Goal: Information Seeking & Learning: Check status

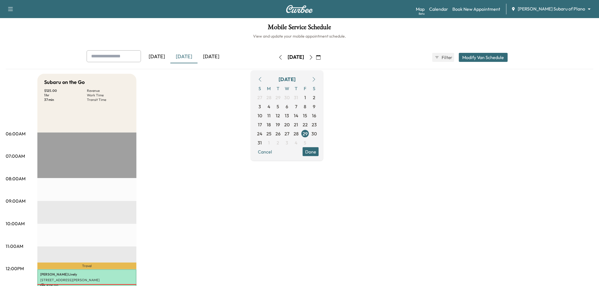
click at [189, 57] on div "[DATE]" at bounding box center [183, 56] width 27 height 13
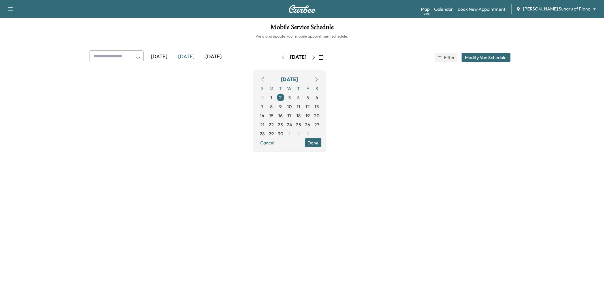
click at [189, 57] on div "[DATE]" at bounding box center [186, 56] width 27 height 13
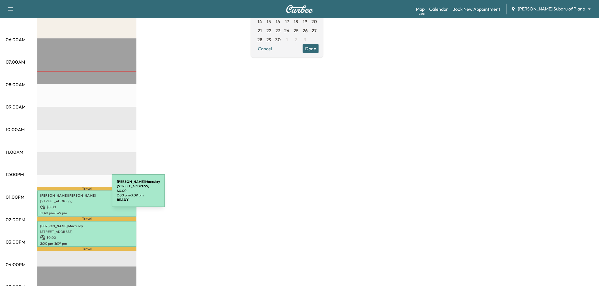
scroll to position [126, 0]
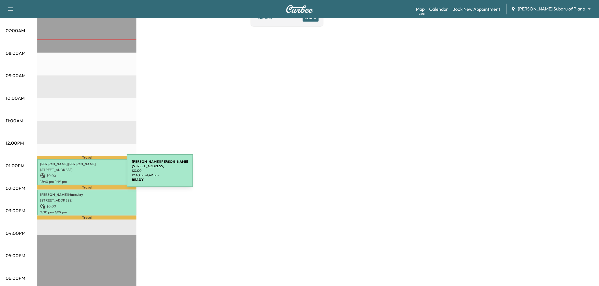
click at [84, 174] on p "$ 0.00" at bounding box center [86, 176] width 93 height 5
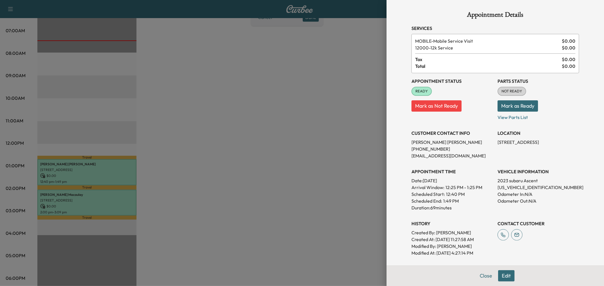
click at [84, 174] on div at bounding box center [302, 143] width 604 height 286
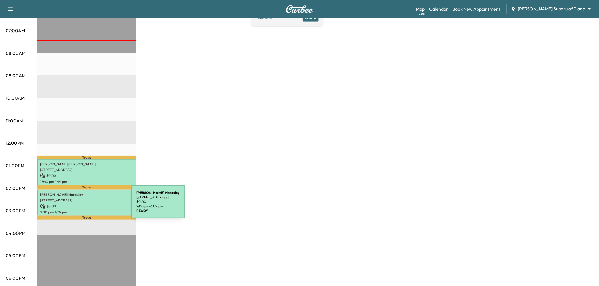
click at [89, 206] on p "$ 0.00" at bounding box center [86, 206] width 93 height 5
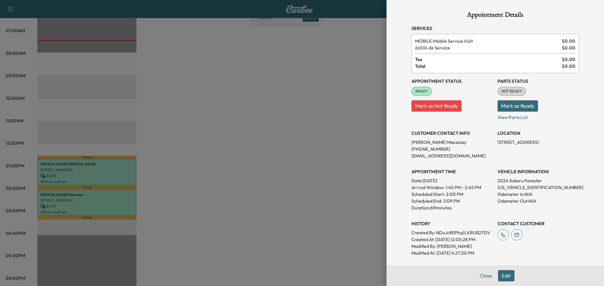
click at [89, 206] on div at bounding box center [302, 143] width 604 height 286
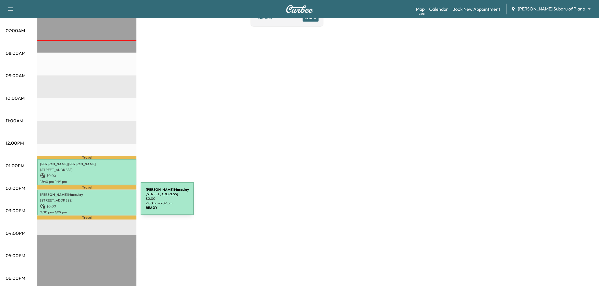
click at [98, 204] on p "$ 0.00" at bounding box center [86, 206] width 93 height 5
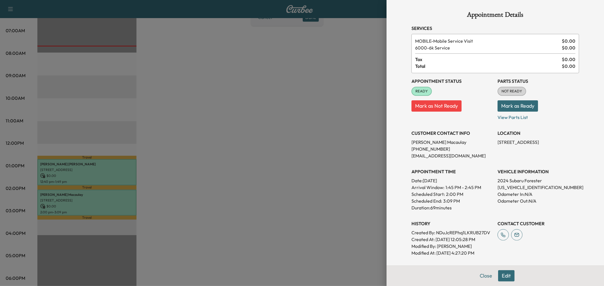
click at [98, 175] on div at bounding box center [302, 143] width 604 height 286
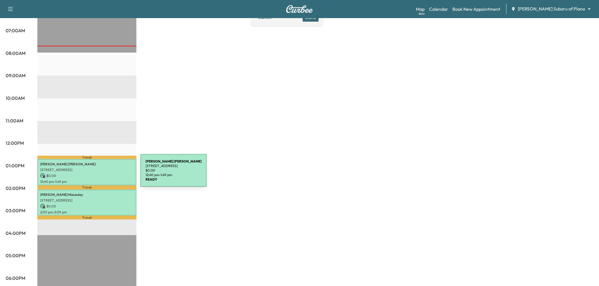
click at [98, 174] on p "$ 0.00" at bounding box center [86, 176] width 93 height 5
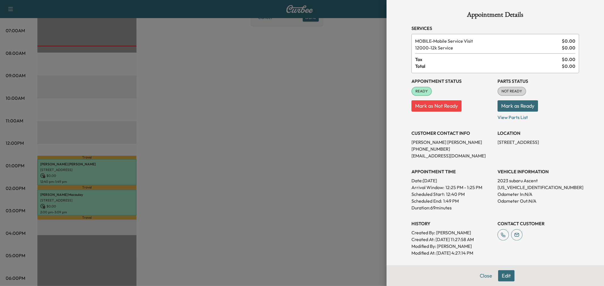
click at [307, 196] on div at bounding box center [302, 143] width 604 height 286
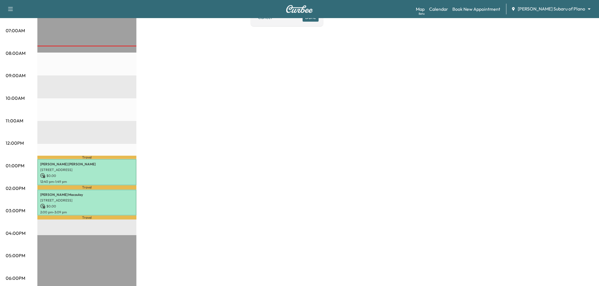
scroll to position [31, 0]
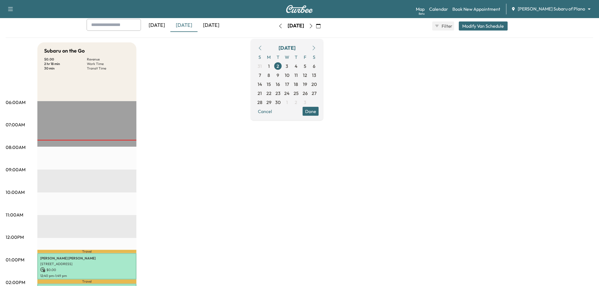
click at [247, 161] on div "Subaru on the Go $ 0.00 Revenue 2 hr 18 min Work Time 30 min Transit Time Trave…" at bounding box center [315, 254] width 556 height 425
click at [219, 28] on div "[DATE]" at bounding box center [211, 25] width 27 height 13
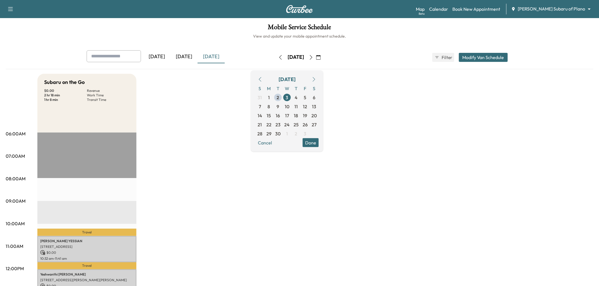
click at [184, 54] on div "[DATE]" at bounding box center [183, 56] width 27 height 13
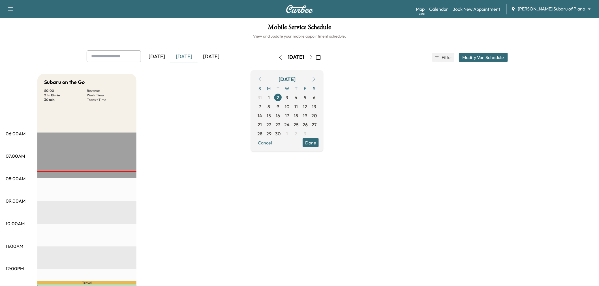
click at [205, 185] on div "Subaru on the Go $ 0.00 Revenue 2 hr 18 min Work Time 30 min Transit Time Trave…" at bounding box center [315, 286] width 556 height 425
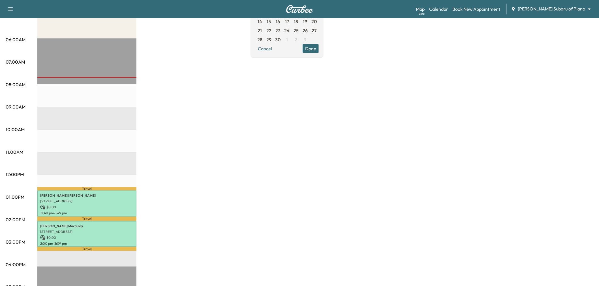
scroll to position [31, 0]
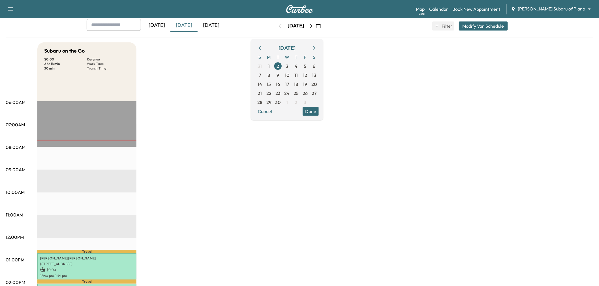
click at [206, 23] on div "[DATE]" at bounding box center [211, 25] width 27 height 13
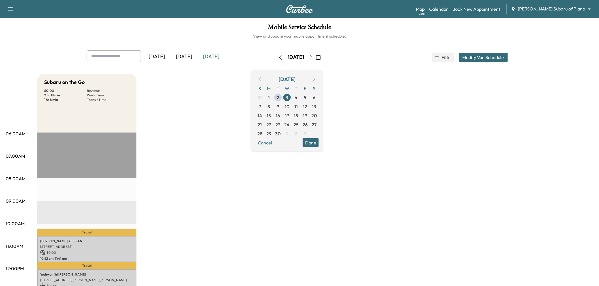
click at [188, 52] on div "[DATE]" at bounding box center [183, 56] width 27 height 13
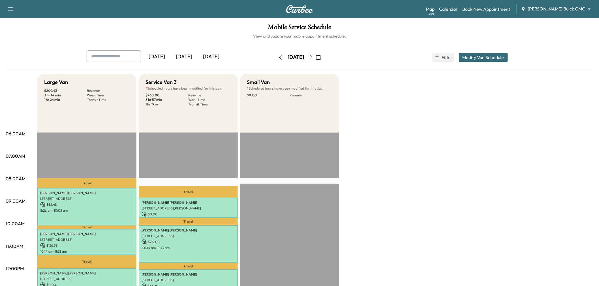
click at [191, 59] on div "[DATE]" at bounding box center [183, 56] width 27 height 13
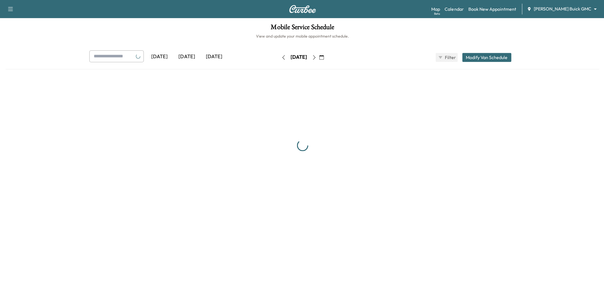
click at [191, 59] on div "[DATE]" at bounding box center [186, 56] width 27 height 13
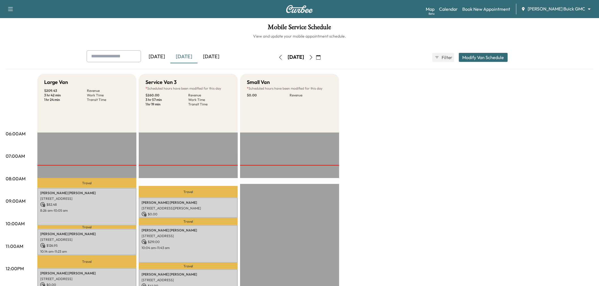
click at [191, 59] on div "[DATE]" at bounding box center [183, 56] width 27 height 13
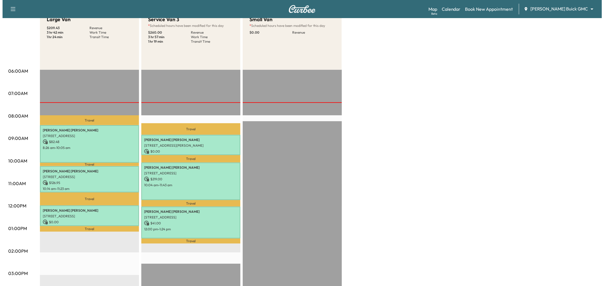
scroll to position [126, 0]
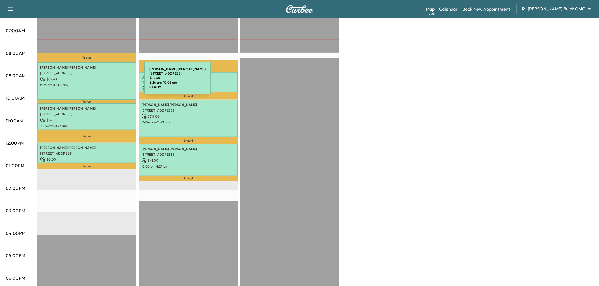
click at [102, 83] on p "8:26 am - 10:05 am" at bounding box center [86, 85] width 93 height 5
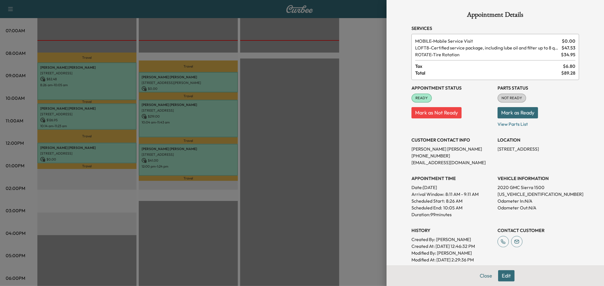
click at [102, 81] on div at bounding box center [302, 143] width 604 height 286
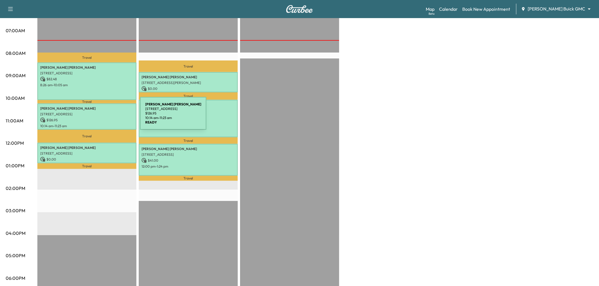
click at [98, 118] on p "$ 126.95" at bounding box center [86, 120] width 93 height 5
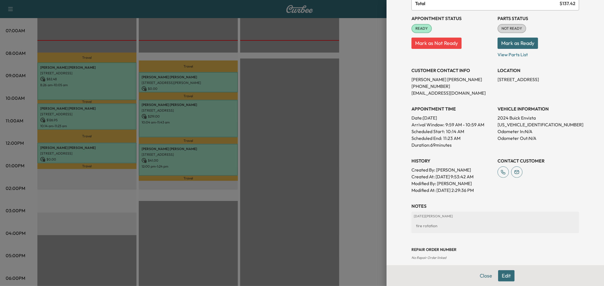
scroll to position [0, 0]
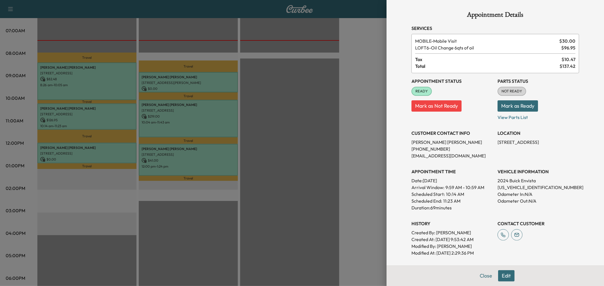
click at [86, 152] on div at bounding box center [302, 143] width 604 height 286
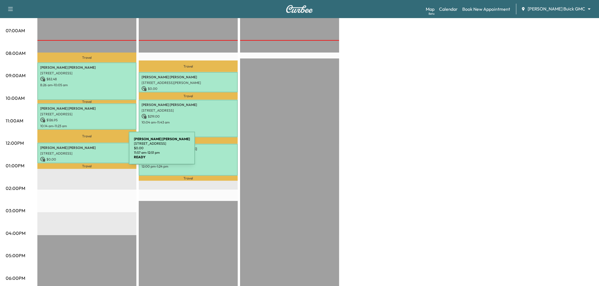
click at [86, 152] on p "3414 Midcourt Road, Carrollton, TX 75006, United States" at bounding box center [86, 153] width 93 height 5
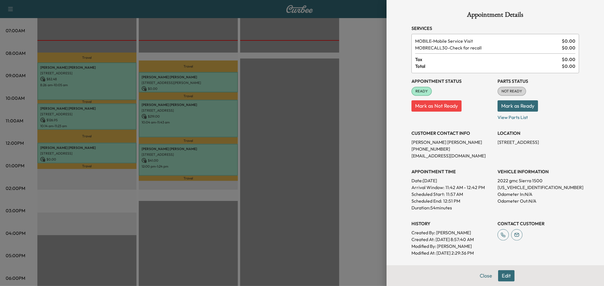
scroll to position [63, 0]
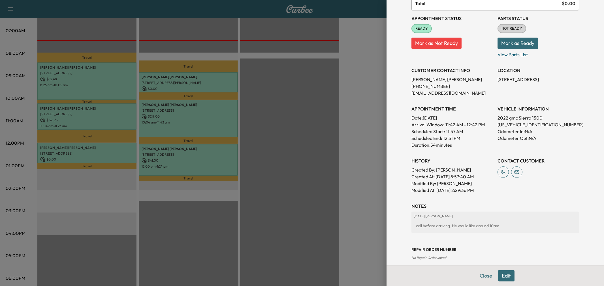
click at [172, 79] on div at bounding box center [302, 143] width 604 height 286
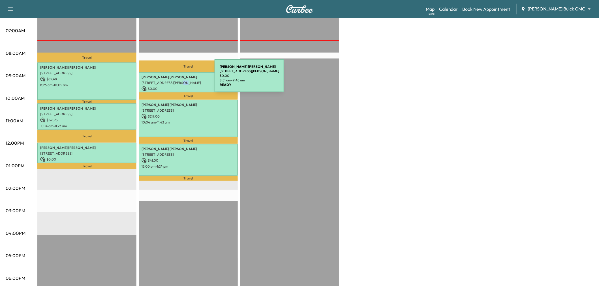
click at [172, 81] on p "7916 River Park Drive, McKinney, TX 75071, US" at bounding box center [188, 83] width 93 height 5
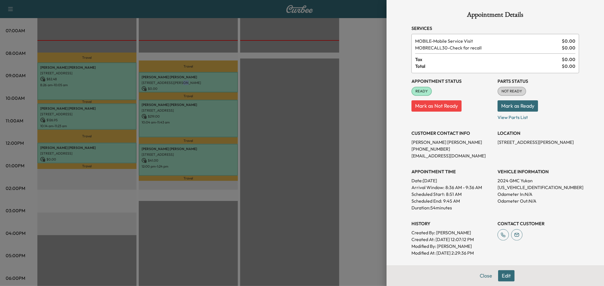
scroll to position [95, 0]
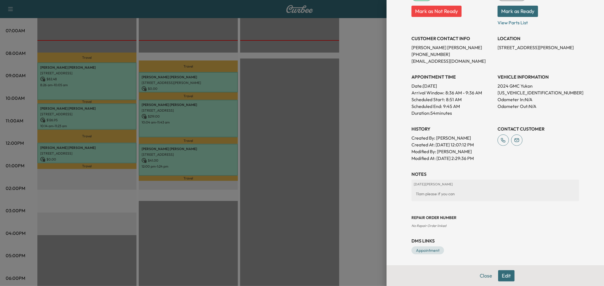
click at [158, 106] on div at bounding box center [302, 143] width 604 height 286
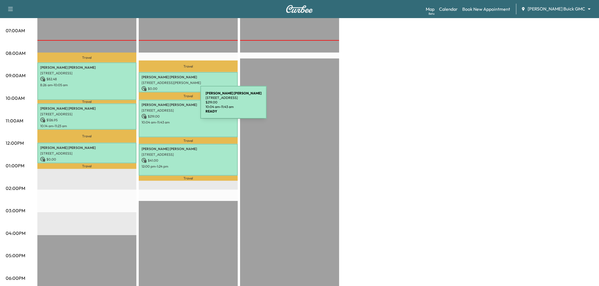
click at [158, 106] on div "Ryan Dodson 607 Granbury Drive, Allen, TX 75013, US $ 219.00 10:04 am - 11:43 am" at bounding box center [188, 119] width 99 height 38
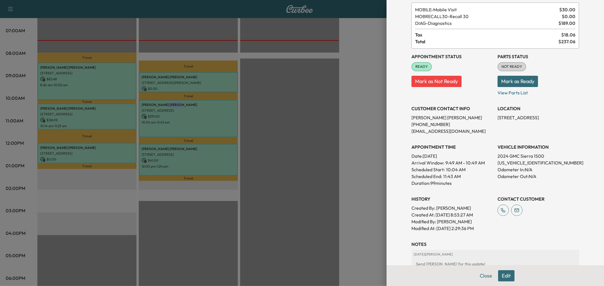
scroll to position [63, 0]
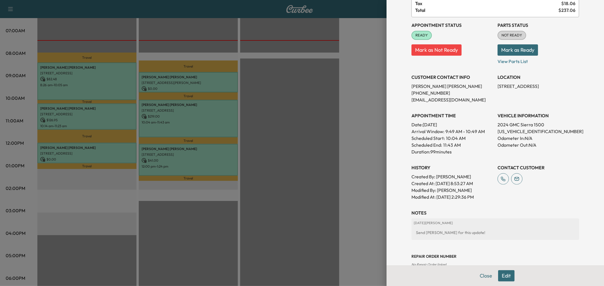
click at [204, 154] on div at bounding box center [302, 143] width 604 height 286
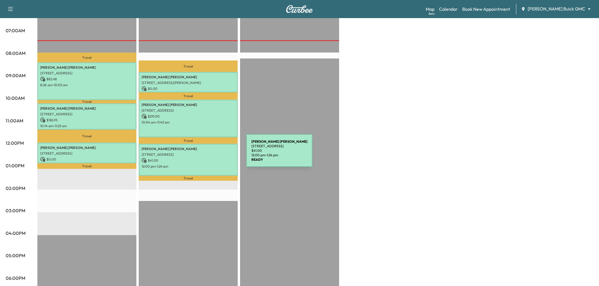
click at [204, 154] on p "2633 LAWNDALE DR, PLANO, TX 75023, USA" at bounding box center [188, 155] width 93 height 5
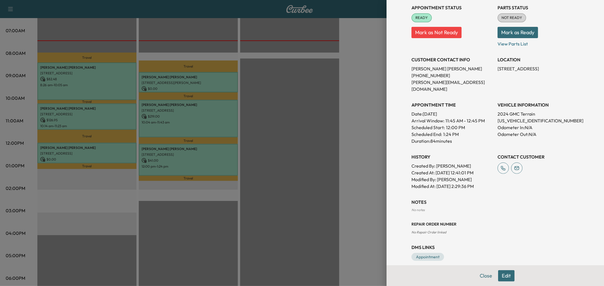
scroll to position [0, 0]
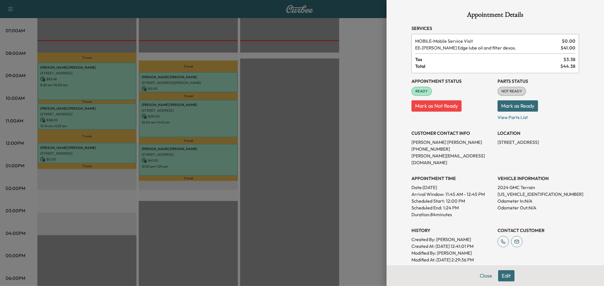
click at [292, 145] on div at bounding box center [302, 143] width 604 height 286
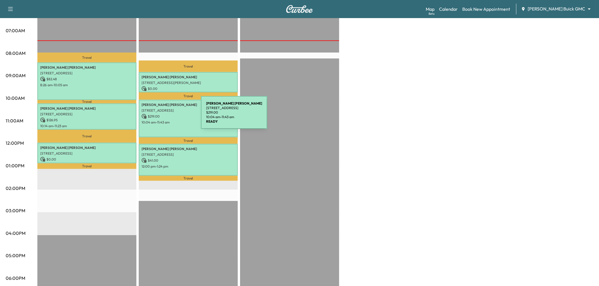
click at [159, 116] on p "$ 219.00" at bounding box center [188, 116] width 93 height 5
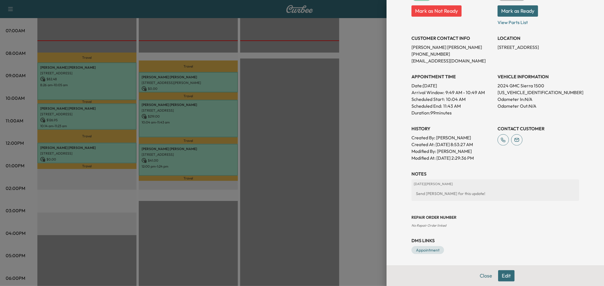
scroll to position [7, 0]
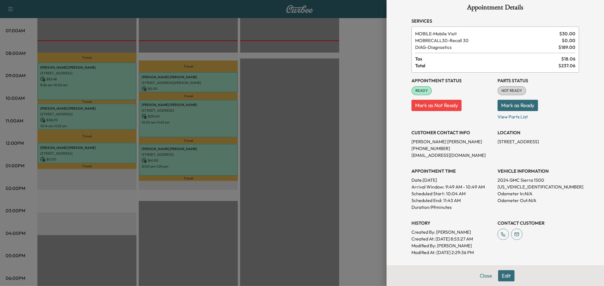
click at [166, 85] on div at bounding box center [302, 143] width 604 height 286
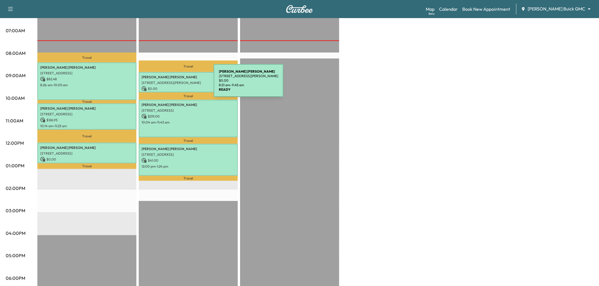
click at [171, 84] on div "Michael Johnson 7916 River Park Drive, McKinney, TX 75071, US $ 0.00 8:51 am - …" at bounding box center [188, 82] width 99 height 21
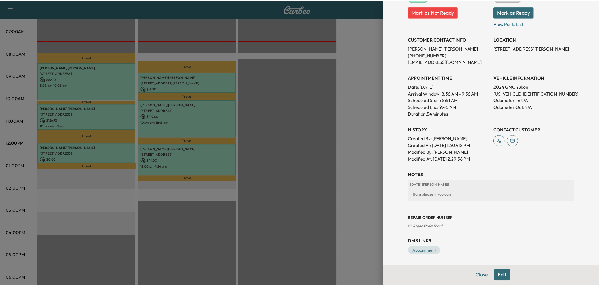
scroll to position [0, 0]
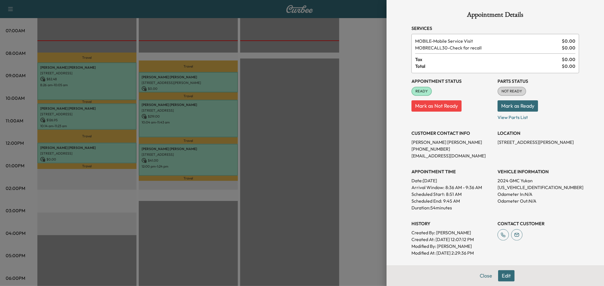
click at [120, 146] on div at bounding box center [302, 143] width 604 height 286
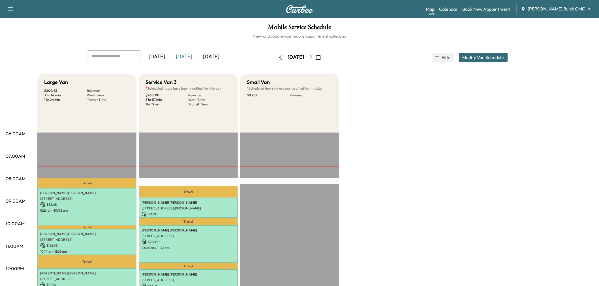
scroll to position [31, 0]
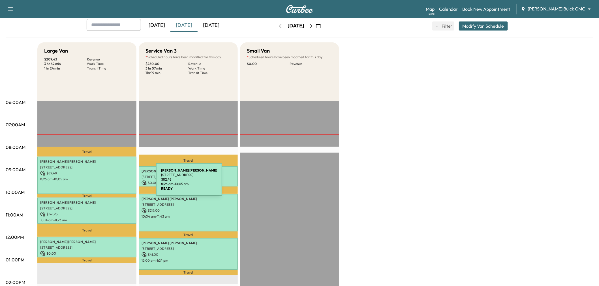
click at [105, 181] on div "THOMAS BRAUDT 1700 Coronet Ave, Krugerville, TX 76227, USA $ 82.48 8:26 am - 10…" at bounding box center [86, 176] width 99 height 38
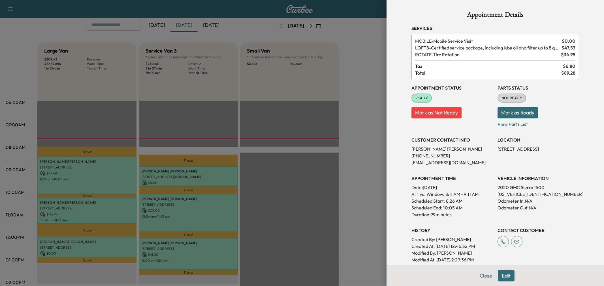
click at [302, 168] on div at bounding box center [302, 143] width 604 height 286
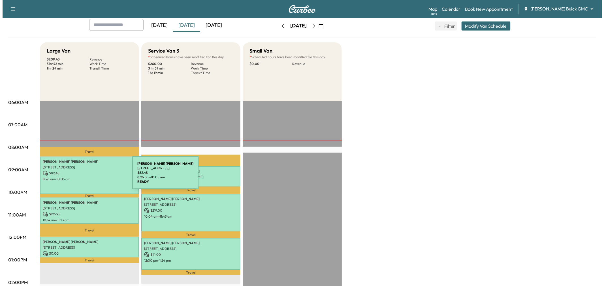
scroll to position [94, 0]
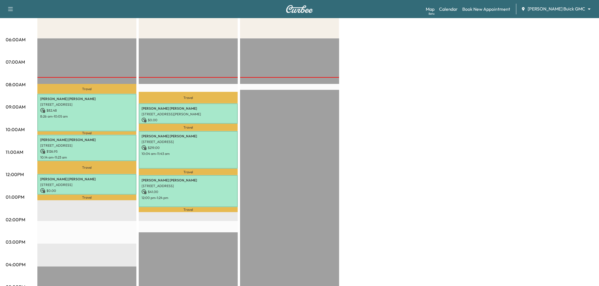
click at [404, 159] on div "Large Van $ 209.43 Revenue 3 hr 42 min Work Time 1 hr 24 min Transit Time Trave…" at bounding box center [315, 192] width 556 height 425
click at [105, 183] on p "3414 Midcourt Road, Carrollton, TX 75006, United States" at bounding box center [86, 185] width 93 height 5
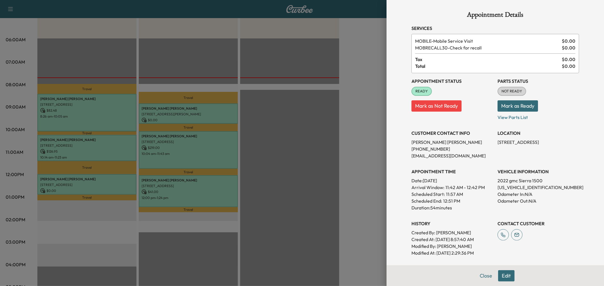
scroll to position [95, 0]
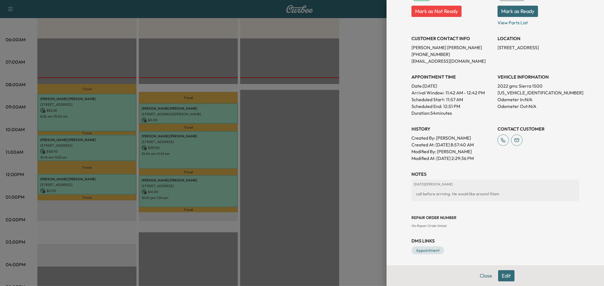
click at [298, 140] on div at bounding box center [302, 143] width 604 height 286
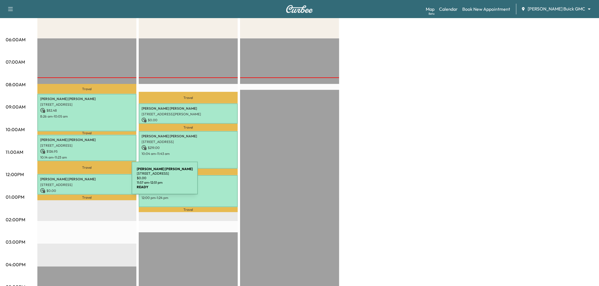
click at [89, 183] on p "3414 Midcourt Road, Carrollton, TX 75006, United States" at bounding box center [86, 185] width 93 height 5
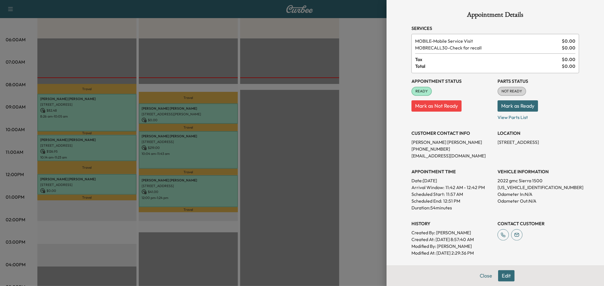
click at [206, 110] on div at bounding box center [302, 143] width 604 height 286
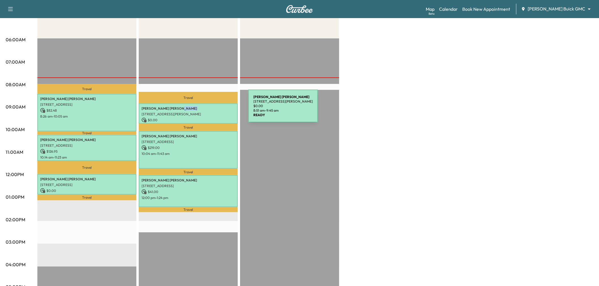
click at [206, 110] on div "Michael Johnson 7916 River Park Drive, McKinney, TX 75071, US $ 0.00 8:51 am - …" at bounding box center [188, 114] width 99 height 21
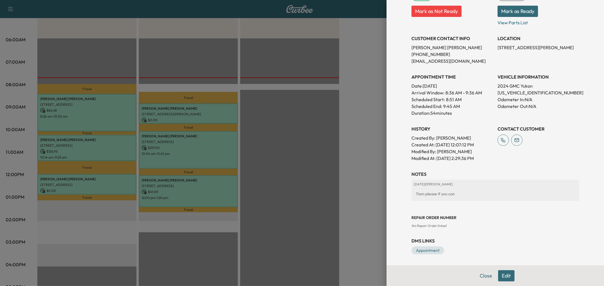
click at [227, 110] on div at bounding box center [302, 143] width 604 height 286
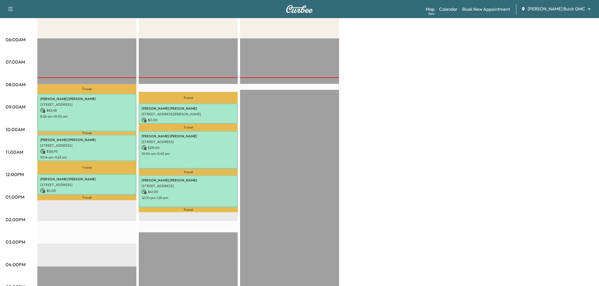
click at [281, 113] on div "EST Start" at bounding box center [289, 221] width 99 height 366
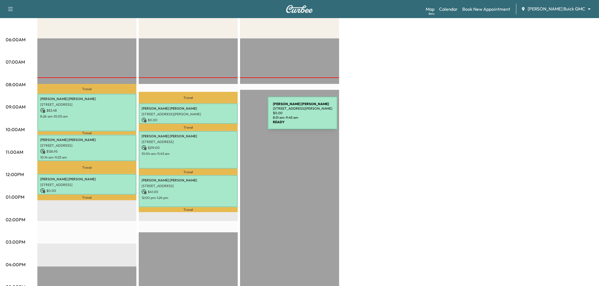
click at [225, 118] on p "$ 0.00" at bounding box center [188, 120] width 93 height 5
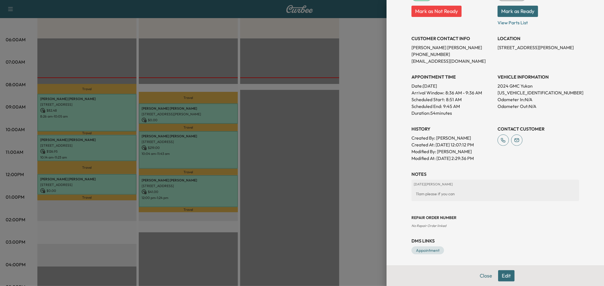
click at [470, 176] on h3 "NOTES" at bounding box center [495, 174] width 168 height 7
click at [360, 169] on div at bounding box center [302, 143] width 604 height 286
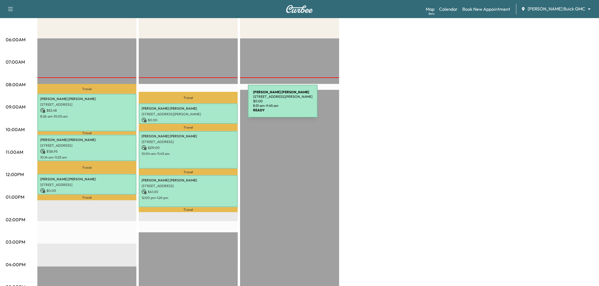
click at [205, 105] on div "Michael Johnson 7916 River Park Drive, McKinney, TX 75071, US $ 0.00 8:51 am - …" at bounding box center [188, 114] width 99 height 21
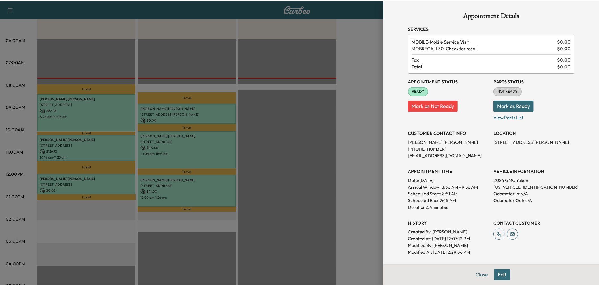
scroll to position [63, 0]
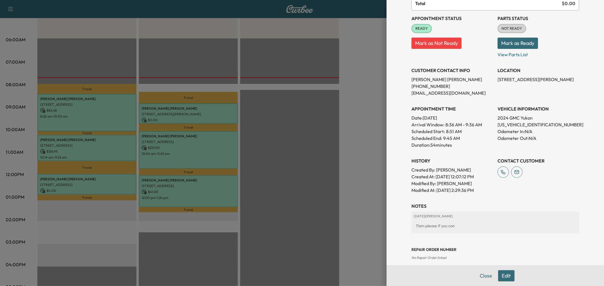
click at [227, 108] on div at bounding box center [302, 143] width 604 height 286
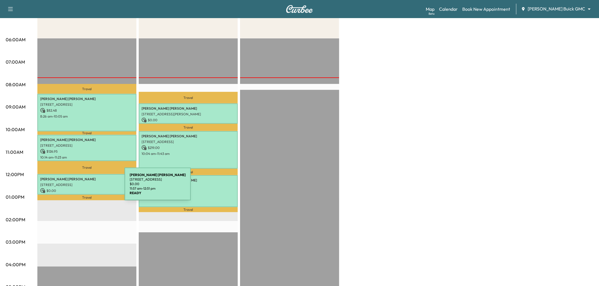
click at [82, 189] on p "$ 0.00" at bounding box center [86, 191] width 93 height 5
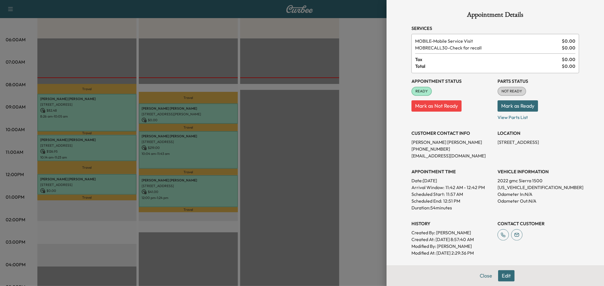
click at [307, 157] on div at bounding box center [302, 143] width 604 height 286
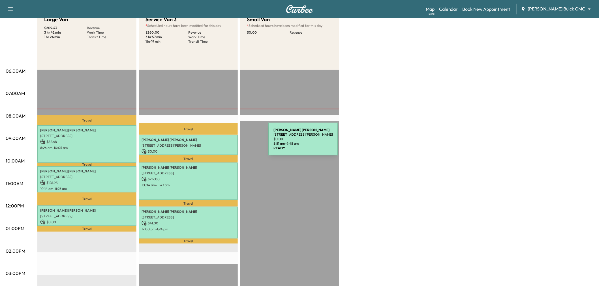
click at [226, 144] on p "7916 River Park Drive, McKinney, TX 75071, US" at bounding box center [188, 146] width 93 height 5
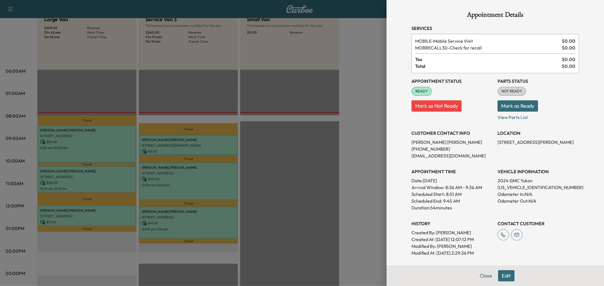
scroll to position [95, 0]
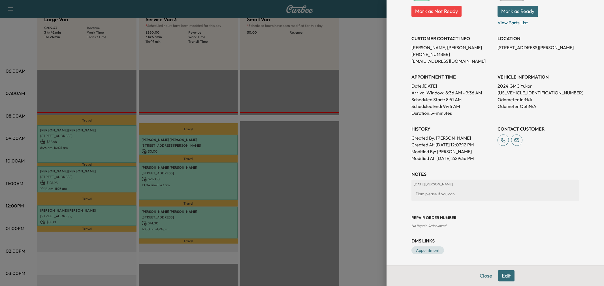
click at [359, 200] on div at bounding box center [302, 143] width 604 height 286
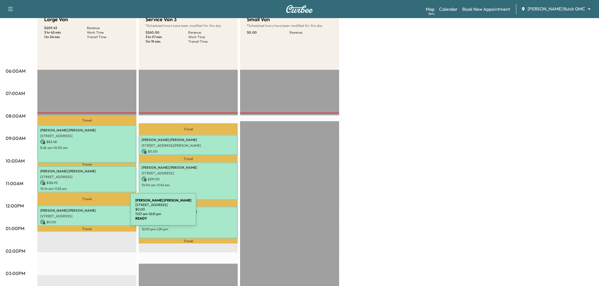
click at [88, 214] on p "3414 Midcourt Road, Carrollton, TX 75006, United States" at bounding box center [86, 216] width 93 height 5
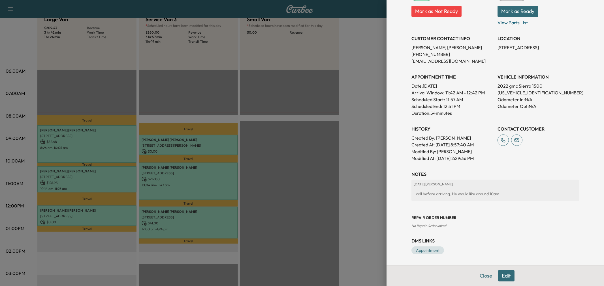
click at [345, 193] on div at bounding box center [302, 143] width 604 height 286
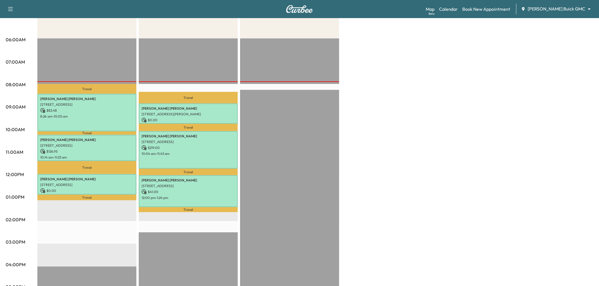
scroll to position [0, 0]
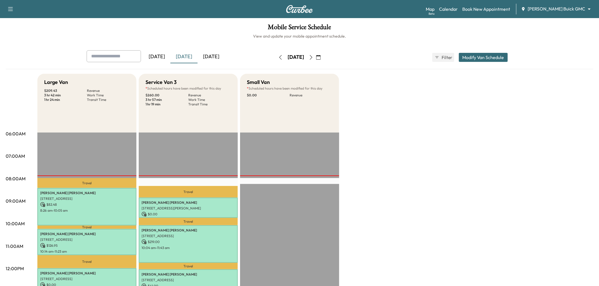
click at [468, 165] on div "Large Van $ 209.43 Revenue 3 hr 42 min Work Time 1 hr 24 min Transit Time Trave…" at bounding box center [315, 286] width 556 height 425
click at [371, 168] on div "Large Van $ 209.43 Revenue 3 hr 42 min Work Time 1 hr 24 min Transit Time Trave…" at bounding box center [315, 286] width 556 height 425
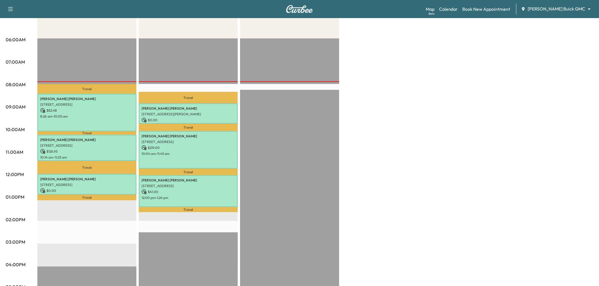
click at [373, 165] on div "Large Van $ 209.43 Revenue 3 hr 42 min Work Time 1 hr 24 min Transit Time Trave…" at bounding box center [315, 192] width 556 height 425
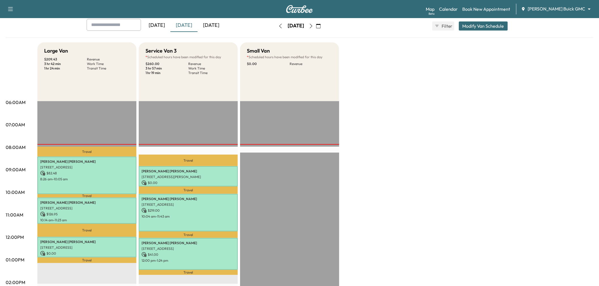
click at [207, 26] on div "[DATE]" at bounding box center [211, 25] width 27 height 13
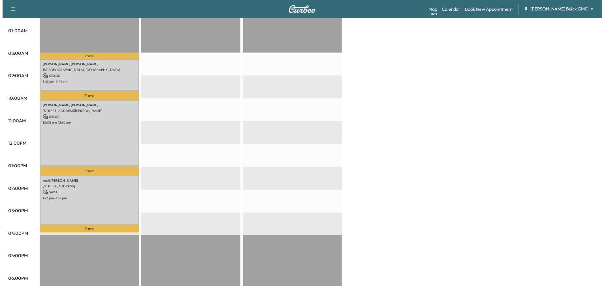
scroll to position [94, 0]
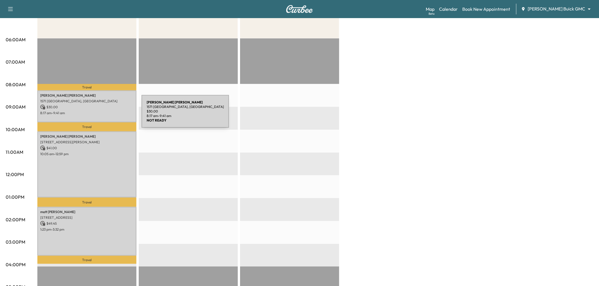
click at [99, 115] on div "Kimberly Feeney 1571 MARBLE FALLS DR, FRISCO, TX 75036, USA $ 30.00 8:17 am - 9…" at bounding box center [86, 107] width 99 height 32
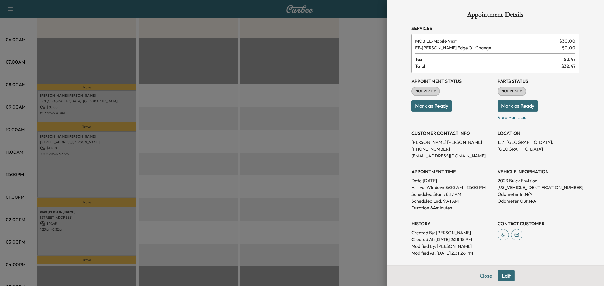
click at [103, 172] on div at bounding box center [302, 143] width 604 height 286
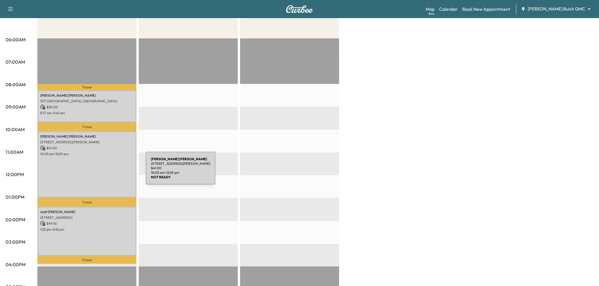
click at [103, 172] on div "isreal puentes 2016 Keller Springs Rd, Carrollton, TX 75006, USA $ 41.00 10:05 …" at bounding box center [86, 165] width 99 height 66
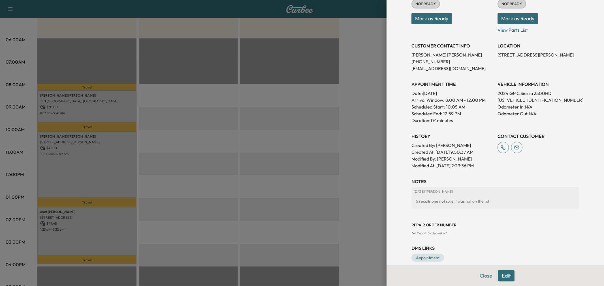
click at [85, 245] on div at bounding box center [302, 143] width 604 height 286
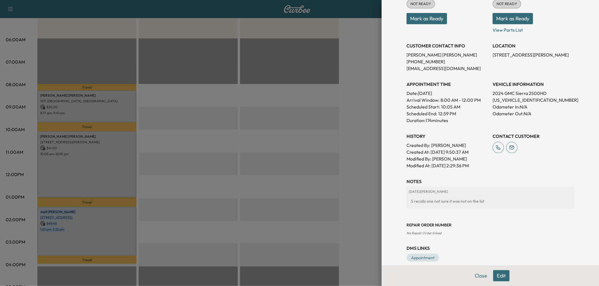
click at [85, 245] on div "matt berry 3 Roundrock Circle, Richardson, TX 75080, US $ 49.45 1:23 pm - 3:32 …" at bounding box center [86, 231] width 99 height 49
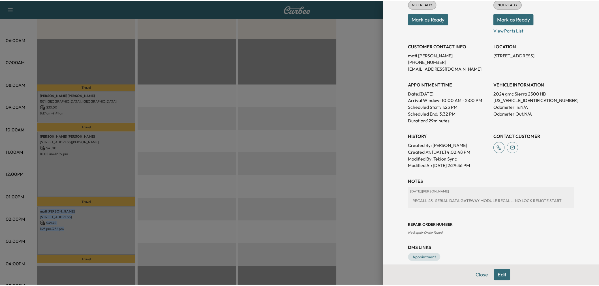
scroll to position [31, 0]
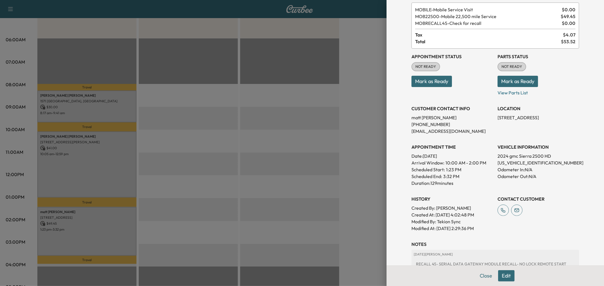
click at [314, 187] on div at bounding box center [302, 143] width 604 height 286
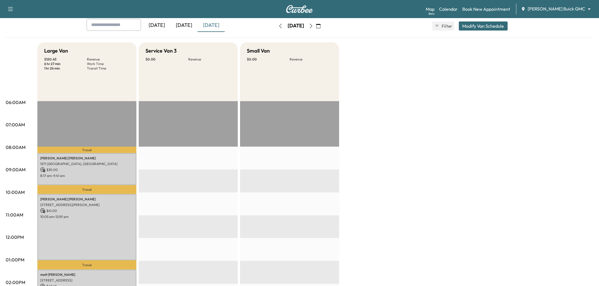
scroll to position [0, 0]
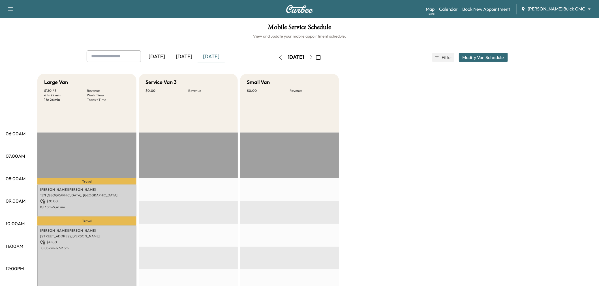
click at [313, 58] on icon "button" at bounding box center [311, 57] width 5 height 5
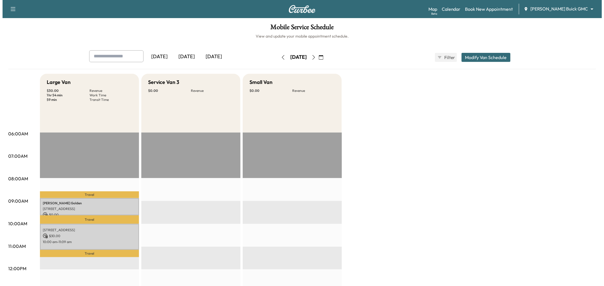
scroll to position [63, 0]
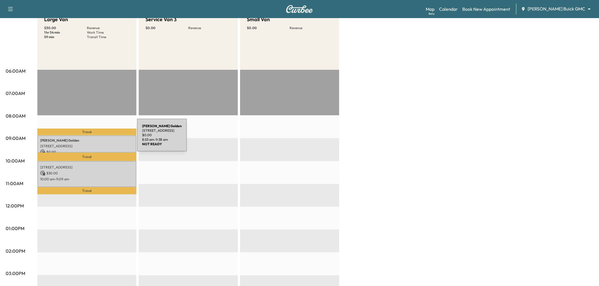
click at [95, 139] on p "Paige Golden" at bounding box center [86, 140] width 93 height 5
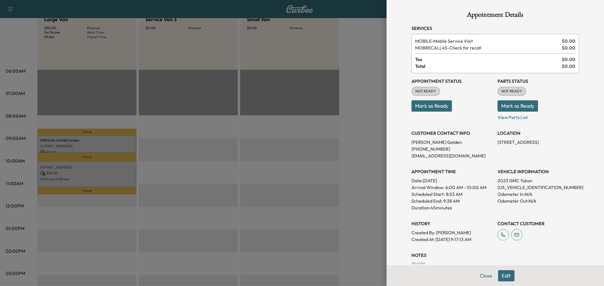
click at [88, 170] on div at bounding box center [302, 143] width 604 height 286
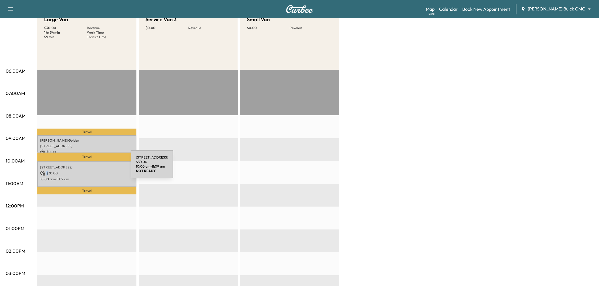
click at [88, 171] on p "$ 30.00" at bounding box center [86, 173] width 93 height 5
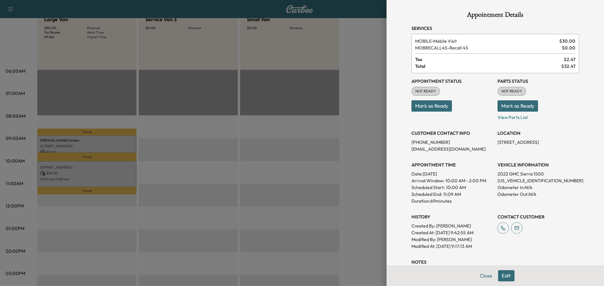
click at [83, 143] on div at bounding box center [302, 143] width 604 height 286
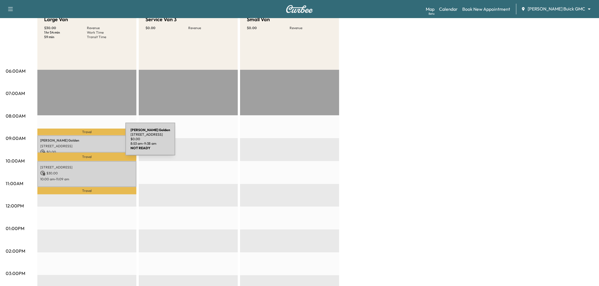
click at [83, 144] on p "6 Mimosa Pl., Richardson, TX 75080, United States of America" at bounding box center [86, 146] width 93 height 5
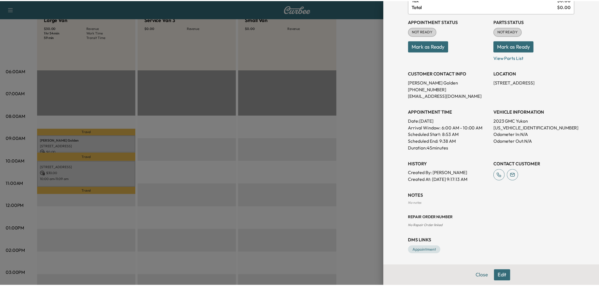
scroll to position [29, 0]
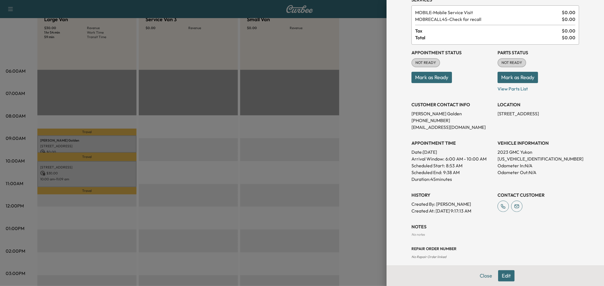
click at [508, 159] on p "1GKS2EKL5PR162899" at bounding box center [538, 159] width 82 height 7
copy p "1GKS2EKL5PR162899"
click at [231, 97] on div at bounding box center [302, 143] width 604 height 286
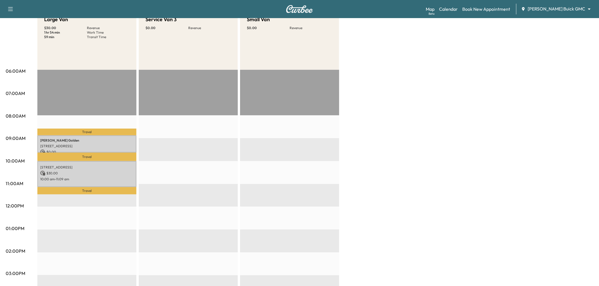
scroll to position [0, 0]
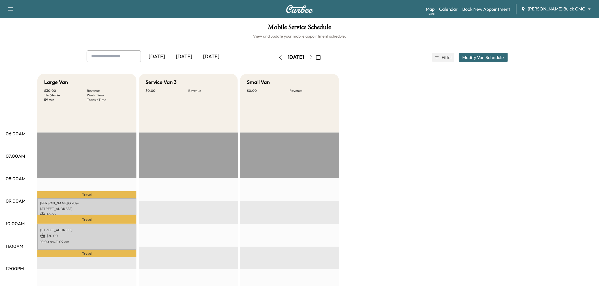
click at [187, 60] on div "[DATE]" at bounding box center [183, 56] width 27 height 13
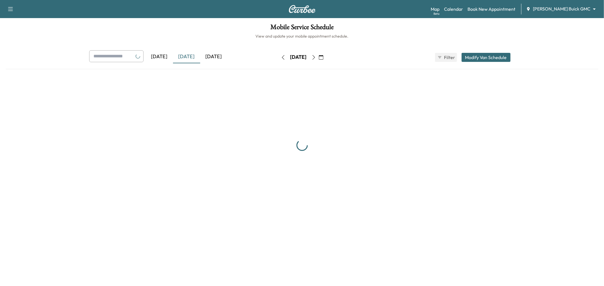
click at [187, 60] on div "[DATE]" at bounding box center [186, 56] width 27 height 13
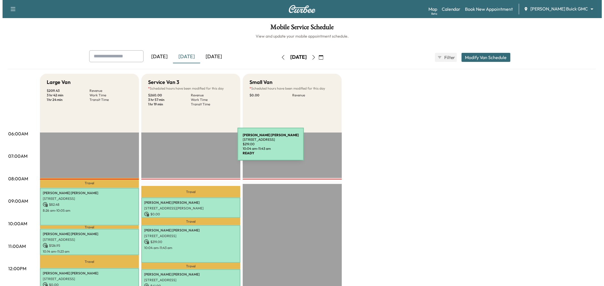
scroll to position [94, 0]
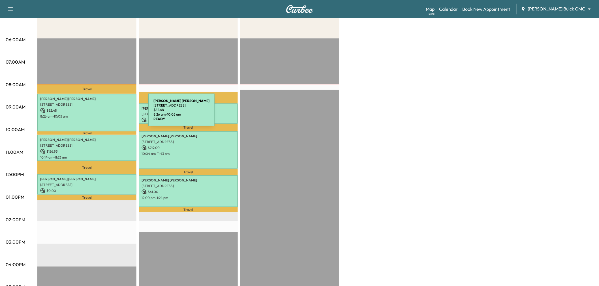
click at [107, 118] on div "THOMAS BRAUDT 1700 Coronet Ave, Krugerville, TX 76227, USA $ 82.48 8:26 am - 10…" at bounding box center [86, 113] width 99 height 38
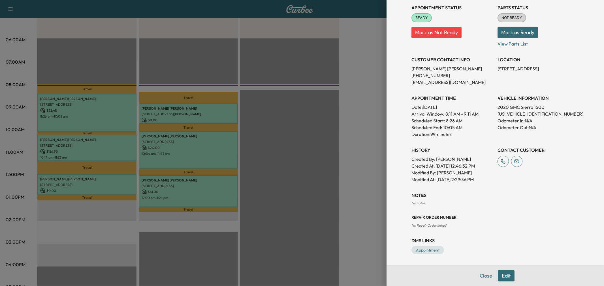
scroll to position [0, 0]
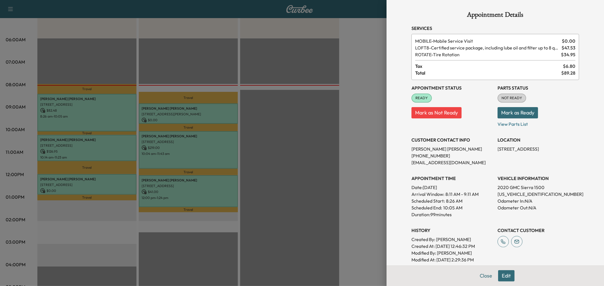
click at [112, 149] on div at bounding box center [302, 143] width 604 height 286
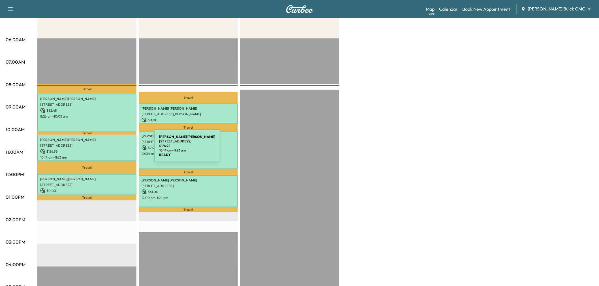
click at [112, 149] on p "$ 126.95" at bounding box center [86, 151] width 93 height 5
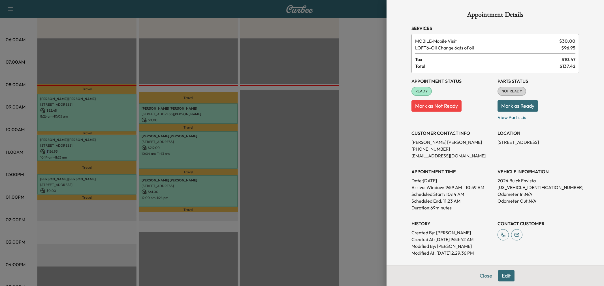
click at [88, 173] on div at bounding box center [302, 143] width 604 height 286
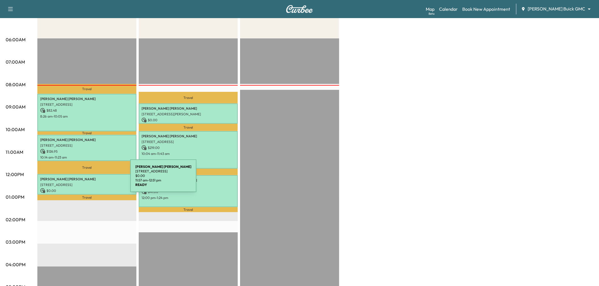
click at [88, 183] on p "3414 Midcourt Road, Carrollton, TX 75006, United States" at bounding box center [86, 185] width 93 height 5
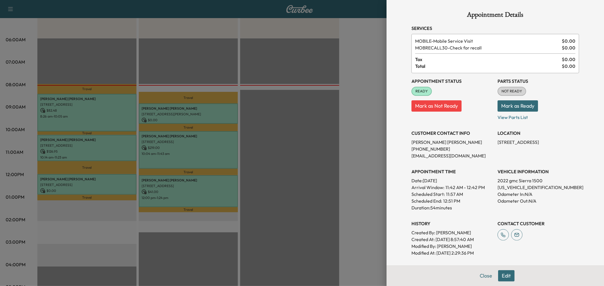
click at [99, 187] on div at bounding box center [302, 143] width 604 height 286
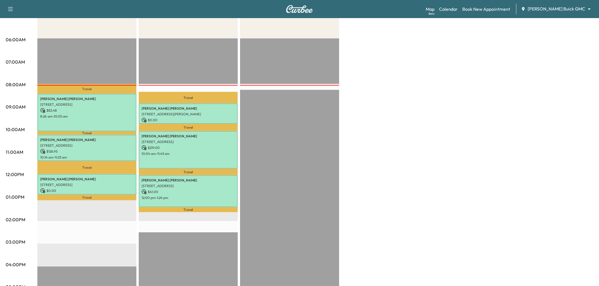
click at [399, 123] on div "Large Van $ 209.43 Revenue 3 hr 42 min Work Time 1 hr 24 min Transit Time Trave…" at bounding box center [315, 192] width 556 height 425
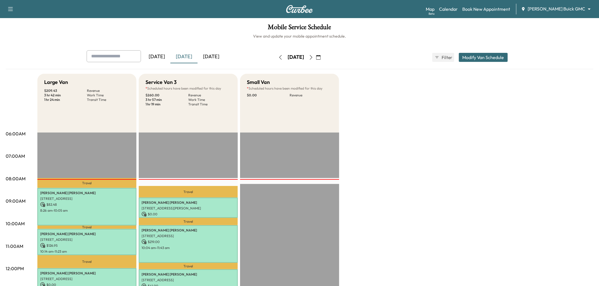
click at [312, 56] on icon "button" at bounding box center [311, 57] width 3 height 5
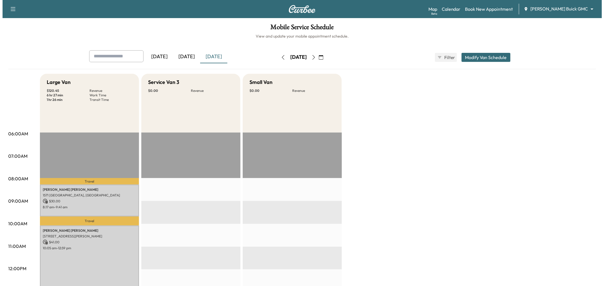
scroll to position [63, 0]
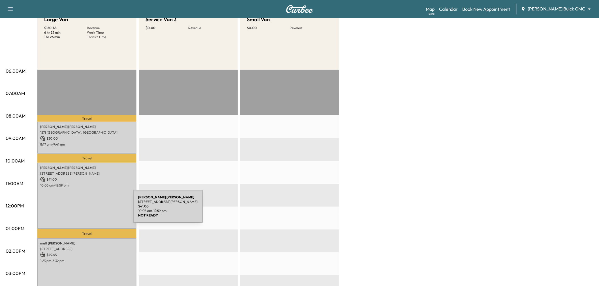
click at [91, 210] on div "isreal puentes 2016 Keller Springs Rd, Carrollton, TX 75006, USA $ 41.00 10:05 …" at bounding box center [86, 196] width 99 height 66
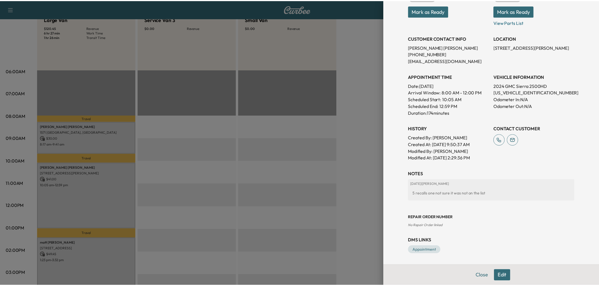
scroll to position [39, 0]
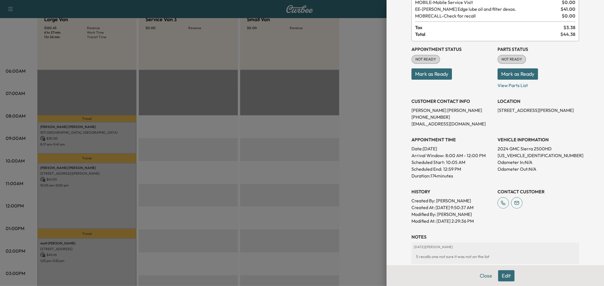
click at [517, 156] on p "1GT49PEY5RF129201" at bounding box center [538, 155] width 82 height 7
copy p "1GT49PEY5RF129201"
click at [200, 194] on div at bounding box center [302, 143] width 604 height 286
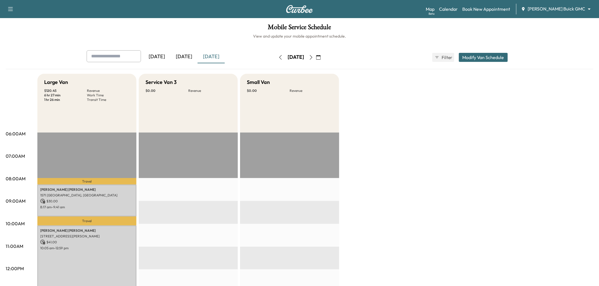
scroll to position [31, 0]
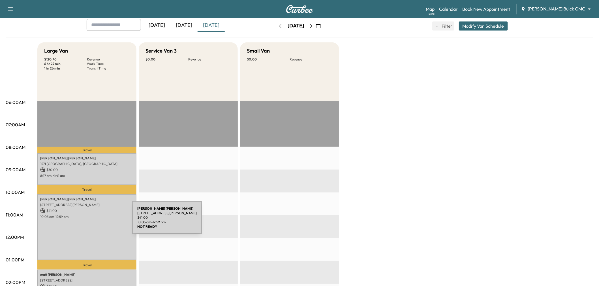
click at [90, 221] on div "isreal puentes 2016 Keller Springs Rd, Carrollton, TX 75006, USA $ 41.00 10:05 …" at bounding box center [86, 227] width 99 height 66
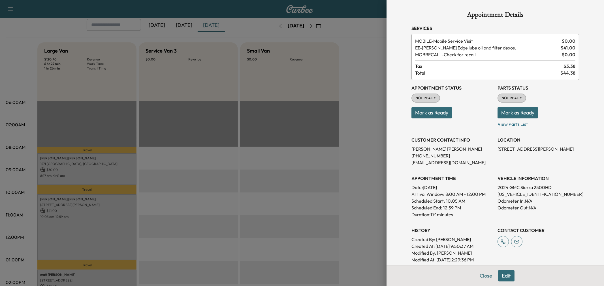
click at [291, 200] on div at bounding box center [302, 143] width 604 height 286
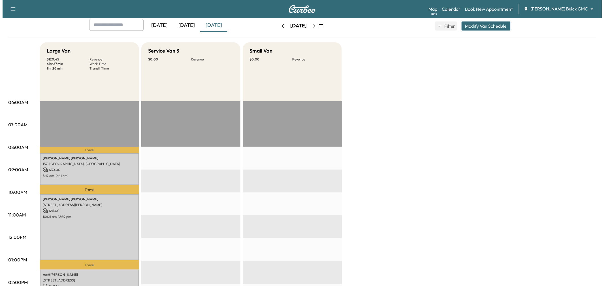
scroll to position [126, 0]
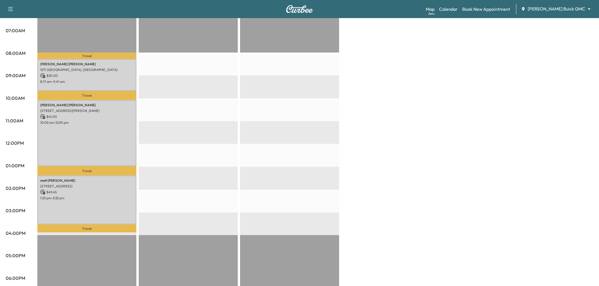
click at [190, 123] on div "EST Start" at bounding box center [188, 190] width 99 height 366
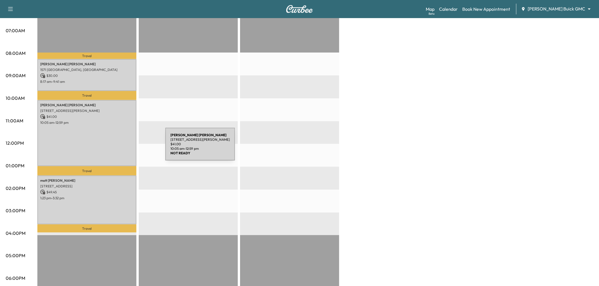
click at [123, 148] on div "isreal puentes 2016 Keller Springs Rd, Carrollton, TX 75006, USA $ 41.00 10:05 …" at bounding box center [86, 133] width 99 height 66
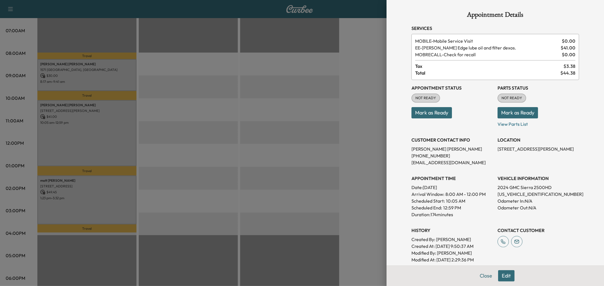
click at [283, 139] on div at bounding box center [302, 143] width 604 height 286
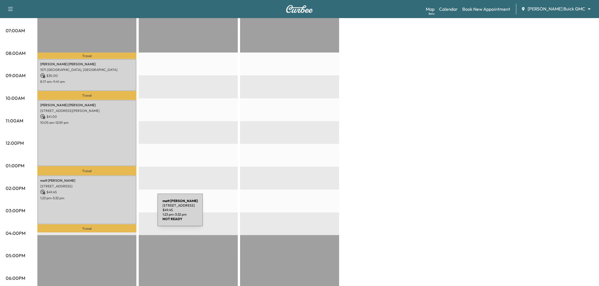
click at [106, 207] on div "matt berry 3 Roundrock Circle, Richardson, TX 75080, US $ 49.45 1:23 pm - 3:32 …" at bounding box center [86, 200] width 99 height 49
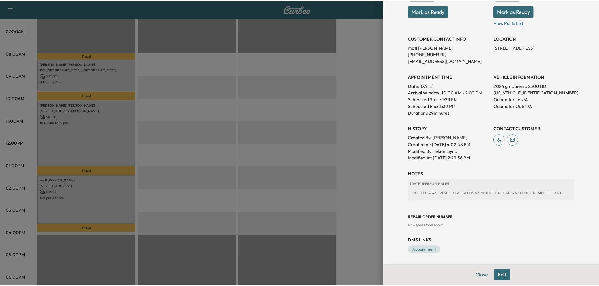
scroll to position [0, 0]
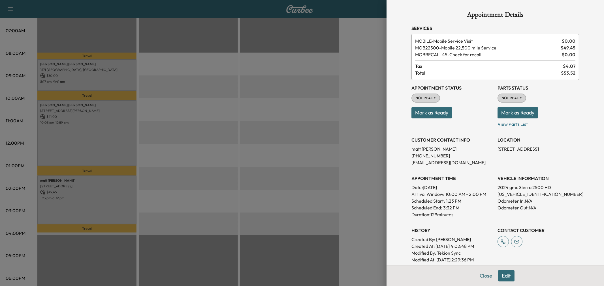
click at [341, 134] on div at bounding box center [302, 143] width 604 height 286
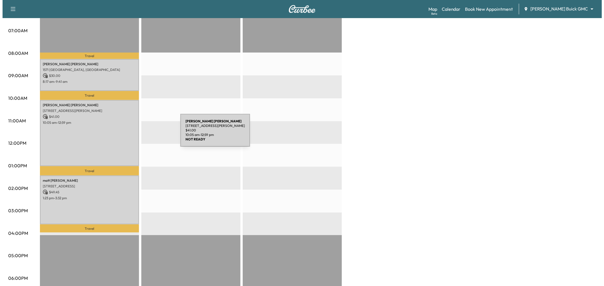
scroll to position [31, 0]
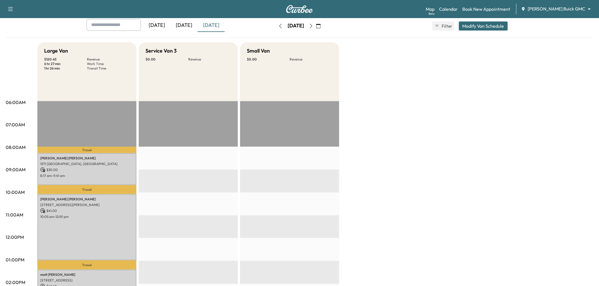
click at [313, 25] on icon "button" at bounding box center [311, 26] width 5 height 5
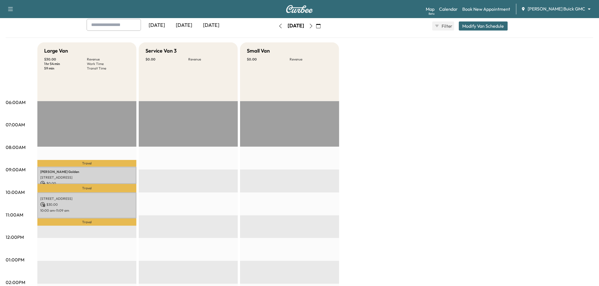
click at [181, 190] on div "EST Start" at bounding box center [188, 284] width 99 height 366
click at [121, 170] on p "Paige Golden" at bounding box center [86, 172] width 93 height 5
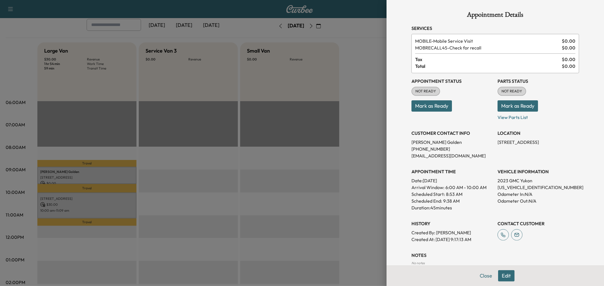
click at [257, 189] on div at bounding box center [302, 143] width 604 height 286
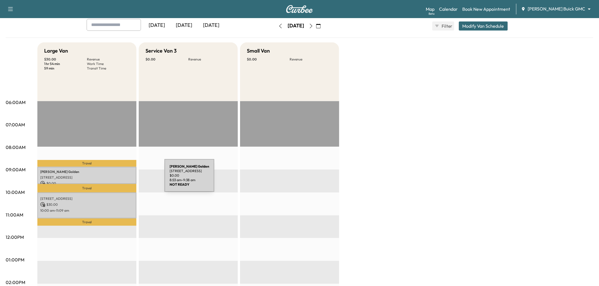
click at [115, 175] on p "6 Mimosa Pl., Richardson, TX 75080, United States of America" at bounding box center [86, 177] width 93 height 5
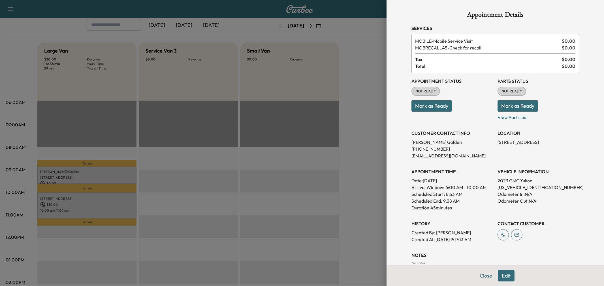
click at [121, 202] on div at bounding box center [302, 143] width 604 height 286
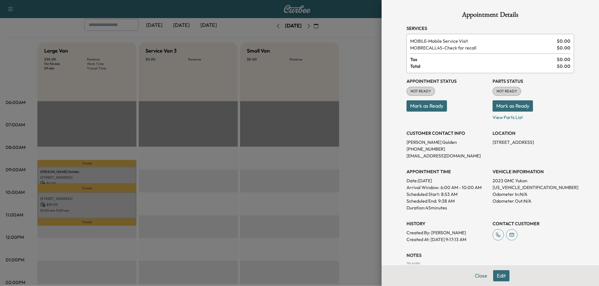
click at [121, 202] on p "$ 30.00" at bounding box center [86, 204] width 93 height 5
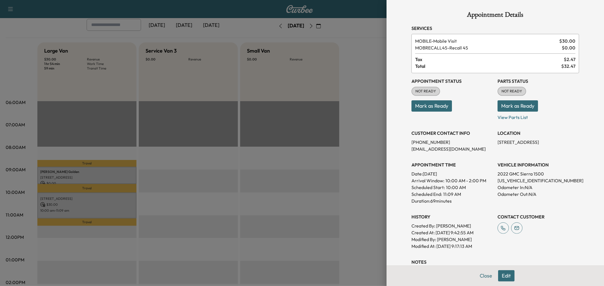
click at [108, 177] on div at bounding box center [302, 143] width 604 height 286
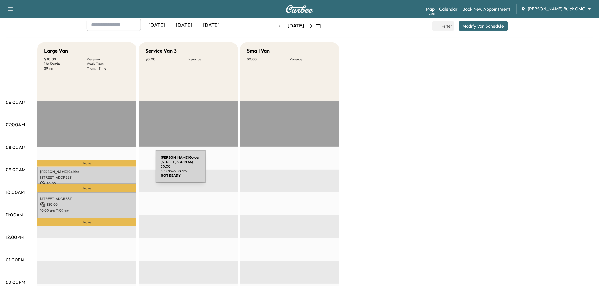
click at [113, 170] on p "Paige Golden" at bounding box center [86, 172] width 93 height 5
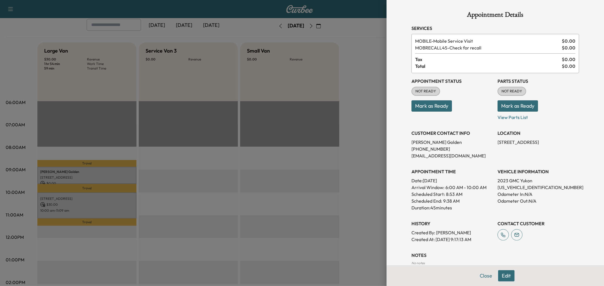
click at [276, 224] on div at bounding box center [302, 143] width 604 height 286
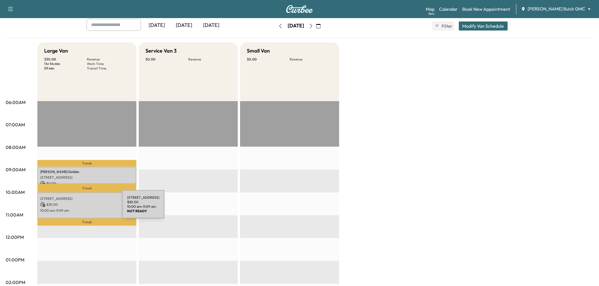
click at [82, 210] on p "10:00 am - 11:09 am" at bounding box center [86, 211] width 93 height 5
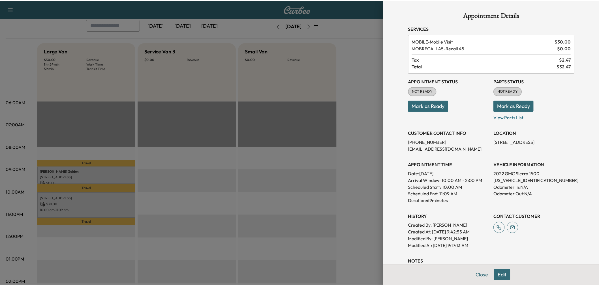
scroll to position [31, 0]
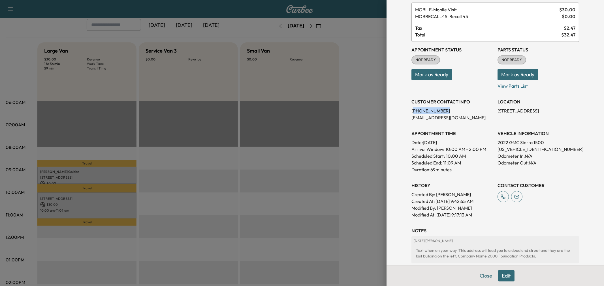
drag, startPoint x: 408, startPoint y: 106, endPoint x: 459, endPoint y: 107, distance: 50.4
click at [459, 107] on div "CUSTOMER CONTACT INFO (214) 878-1264 JD@2000industries.com" at bounding box center [452, 107] width 82 height 27
click at [449, 108] on p "(214) 878-1264" at bounding box center [452, 111] width 82 height 7
click at [507, 278] on button "Edit" at bounding box center [506, 276] width 16 height 11
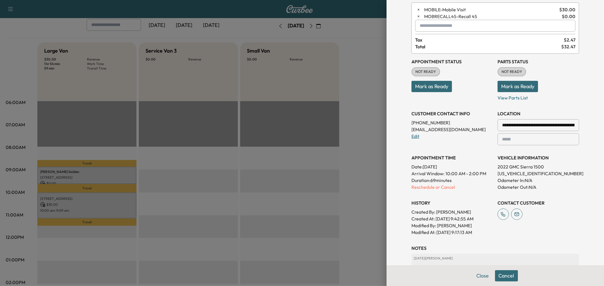
click at [413, 135] on link "Edit" at bounding box center [415, 137] width 8 height 6
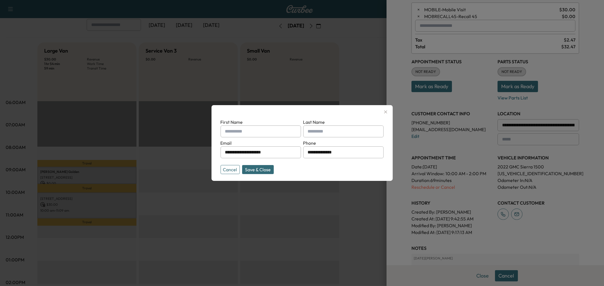
click at [275, 135] on input "text" at bounding box center [260, 132] width 80 height 12
click at [302, 63] on div at bounding box center [302, 143] width 604 height 286
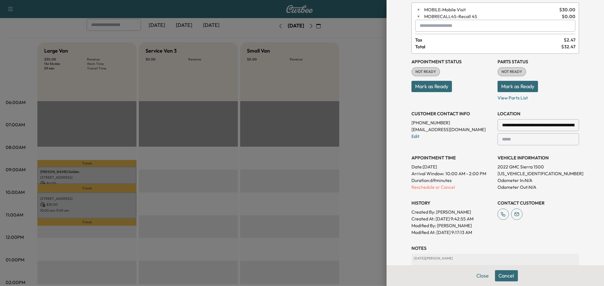
click at [216, 175] on div at bounding box center [302, 143] width 604 height 286
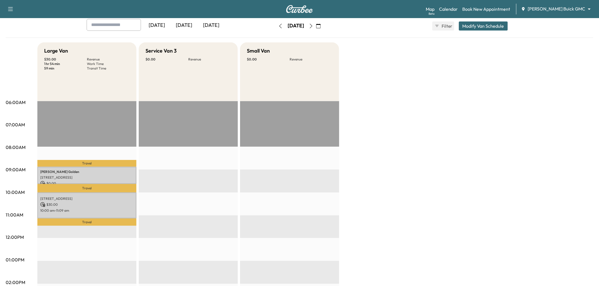
scroll to position [0, 0]
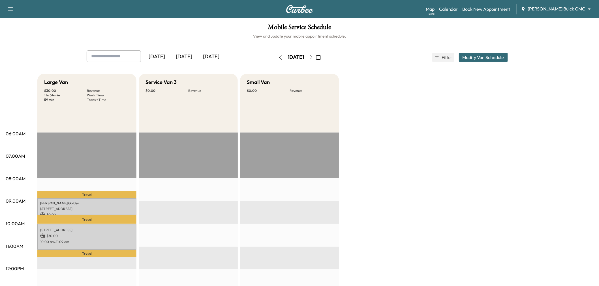
click at [278, 58] on icon "button" at bounding box center [280, 57] width 5 height 5
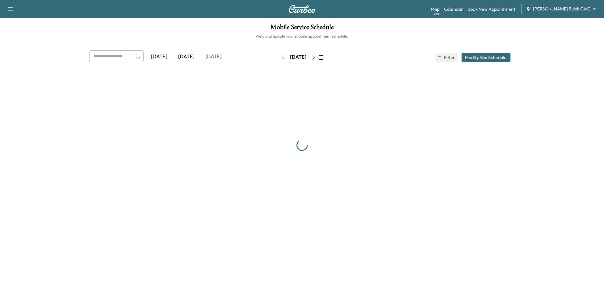
click at [281, 58] on icon "button" at bounding box center [283, 57] width 5 height 5
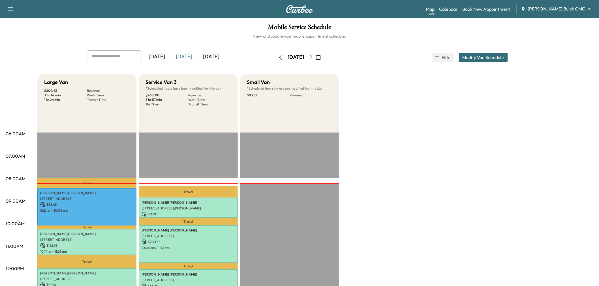
click at [440, 121] on div "Large Van $ 209.43 Revenue 3 hr 42 min Work Time 1 hr 24 min Transit Time Trave…" at bounding box center [315, 286] width 556 height 425
click at [374, 135] on div "Large Van $ 209.43 Revenue 3 hr 42 min Work Time 1 hr 24 min Transit Time Trave…" at bounding box center [315, 286] width 556 height 425
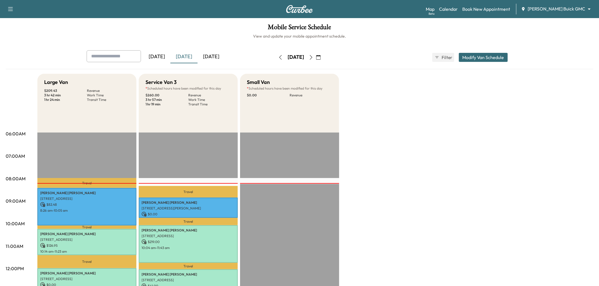
scroll to position [31, 0]
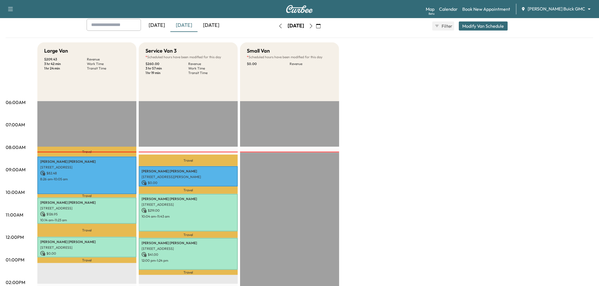
click at [214, 24] on div "[DATE]" at bounding box center [211, 25] width 27 height 13
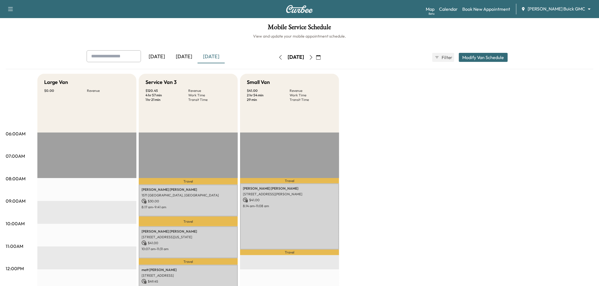
click at [219, 57] on div "[DATE]" at bounding box center [211, 56] width 27 height 13
click at [313, 58] on icon "button" at bounding box center [311, 57] width 5 height 5
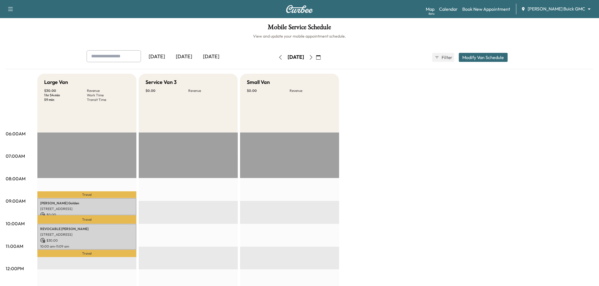
click at [312, 57] on icon "button" at bounding box center [311, 57] width 3 height 5
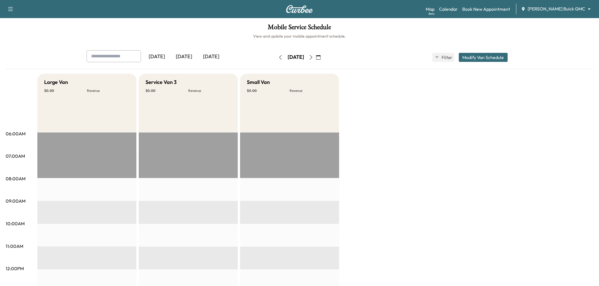
click at [313, 58] on icon "button" at bounding box center [311, 57] width 5 height 5
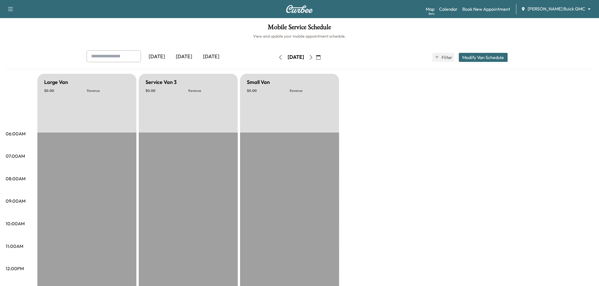
click at [313, 58] on icon "button" at bounding box center [311, 57] width 5 height 5
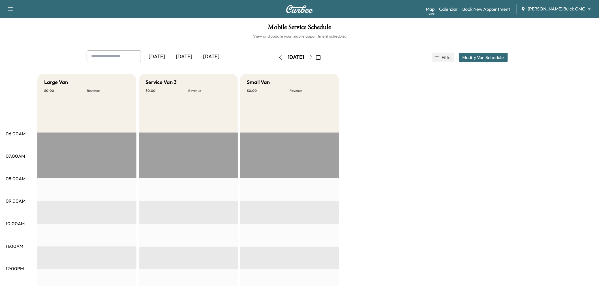
click at [499, 135] on div "Large Van $ 0.00 Revenue EST Start Service Van 3 $ 0.00 Revenue EST Start Small…" at bounding box center [315, 286] width 556 height 425
click at [12, 9] on icon "button" at bounding box center [10, 9] width 7 height 7
click at [21, 32] on button "Log Out" at bounding box center [19, 31] width 21 height 9
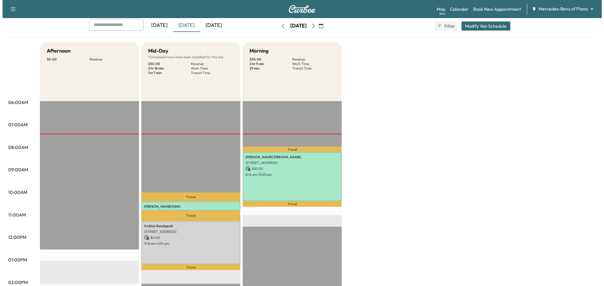
scroll to position [94, 0]
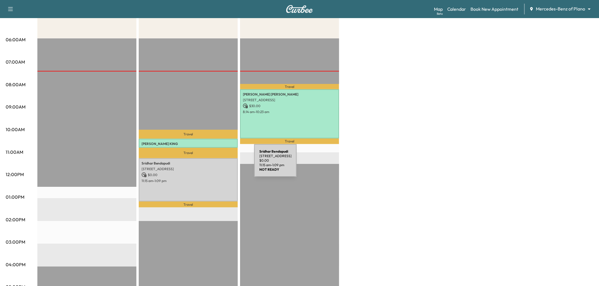
click at [208, 182] on div "Sridhar Bendapudi 2452 Deer Horn Dr, Plano, TX 75025, USA $ 0.00 11:15 am - 1:0…" at bounding box center [188, 180] width 99 height 43
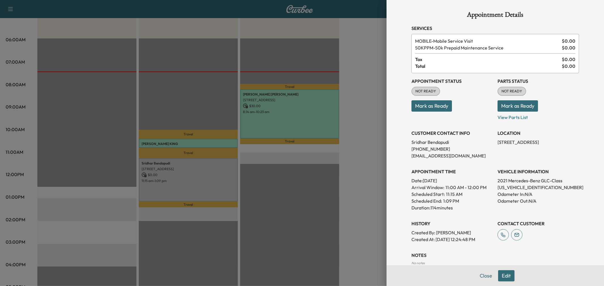
scroll to position [60, 0]
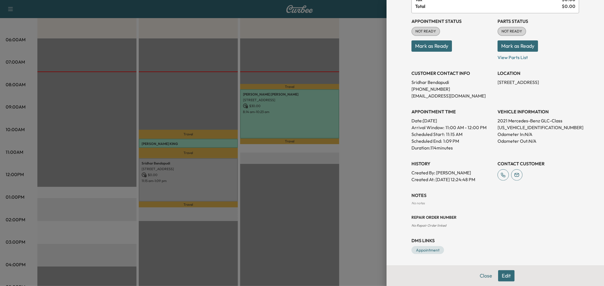
click at [305, 250] on div at bounding box center [302, 143] width 604 height 286
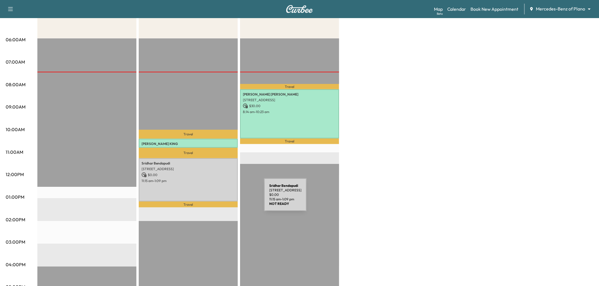
click at [203, 193] on div "Sridhar Bendapudi 2452 Deer Horn Dr, Plano, TX 75025, USA $ 0.00 11:15 am - 1:0…" at bounding box center [188, 180] width 99 height 43
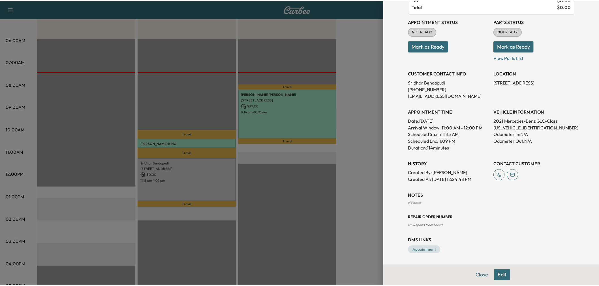
scroll to position [0, 0]
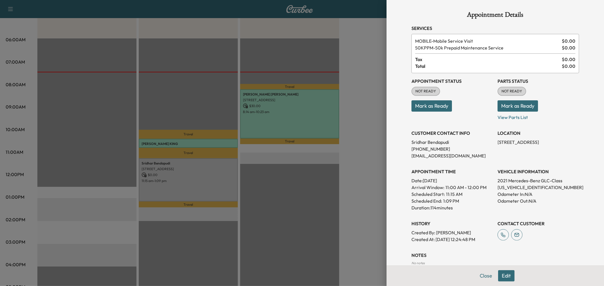
click at [331, 42] on div at bounding box center [302, 143] width 604 height 286
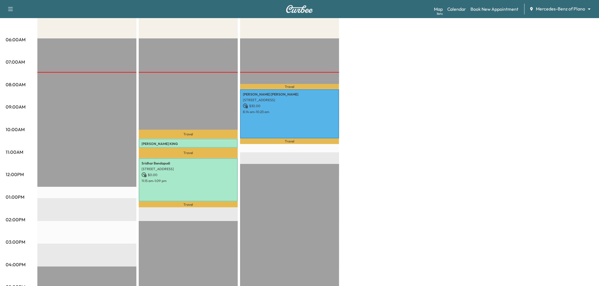
scroll to position [31, 0]
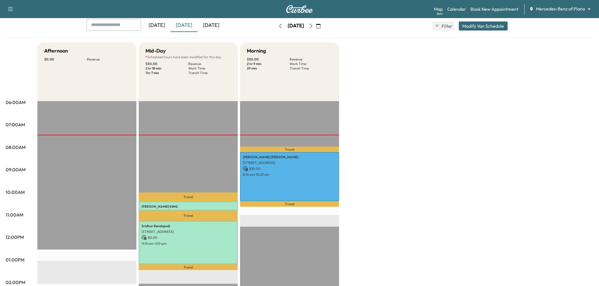
click at [185, 27] on div "[DATE]" at bounding box center [183, 25] width 27 height 13
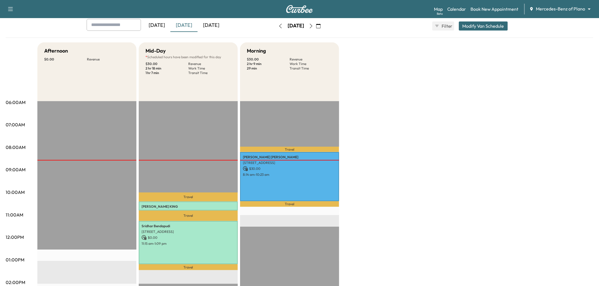
click at [185, 27] on div "[DATE]" at bounding box center [183, 25] width 27 height 13
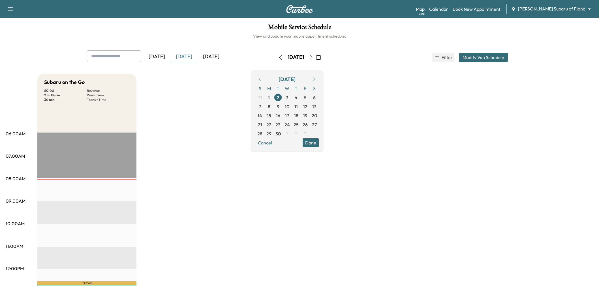
scroll to position [126, 0]
